Goal: Task Accomplishment & Management: Manage account settings

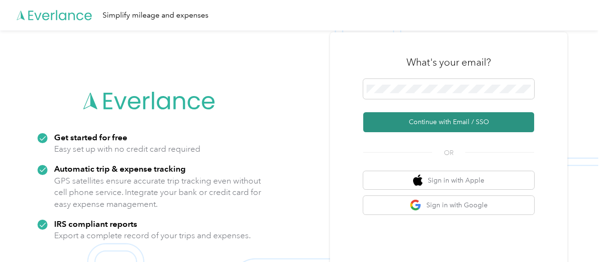
click at [423, 121] on button "Continue with Email / SSO" at bounding box center [448, 122] width 171 height 20
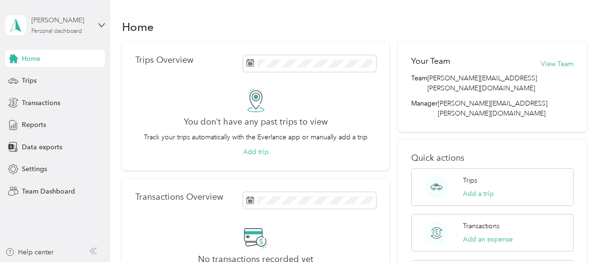
click at [72, 23] on div "[PERSON_NAME]" at bounding box center [60, 20] width 59 height 10
click at [65, 79] on div "Team dashboard" at bounding box center [159, 78] width 294 height 17
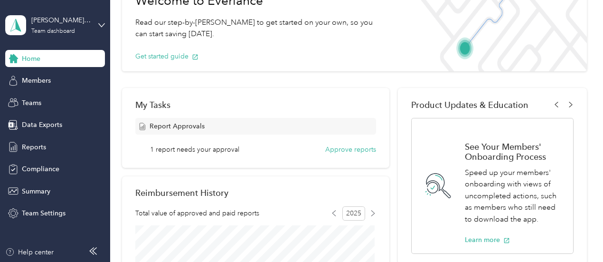
scroll to position [95, 0]
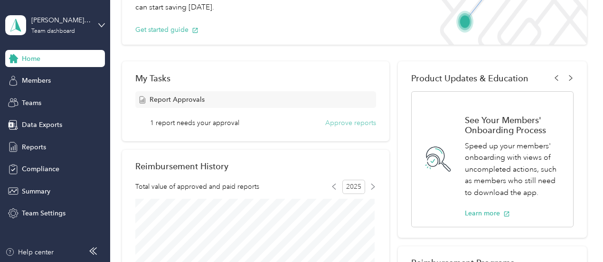
click at [348, 122] on button "Approve reports" at bounding box center [350, 123] width 51 height 10
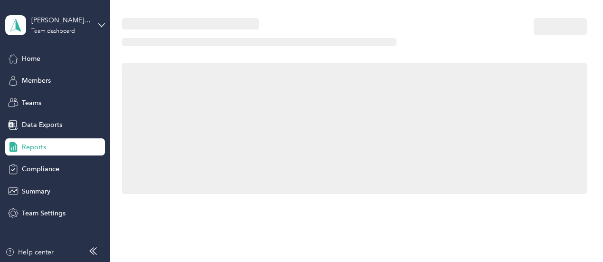
scroll to position [95, 0]
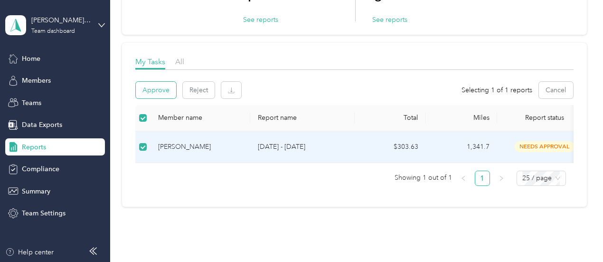
click at [154, 93] on button "Approve" at bounding box center [156, 90] width 40 height 17
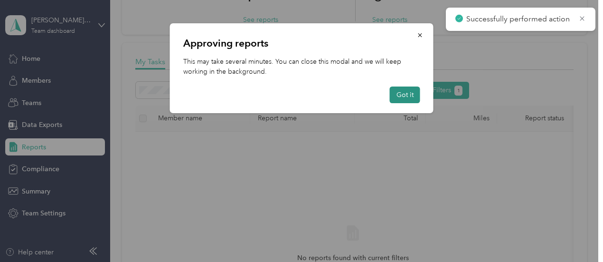
click at [396, 94] on button "Got it" at bounding box center [405, 94] width 30 height 17
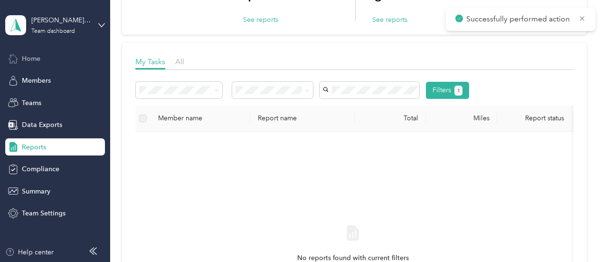
click at [30, 60] on span "Home" at bounding box center [31, 59] width 19 height 10
